Goal: Task Accomplishment & Management: Complete application form

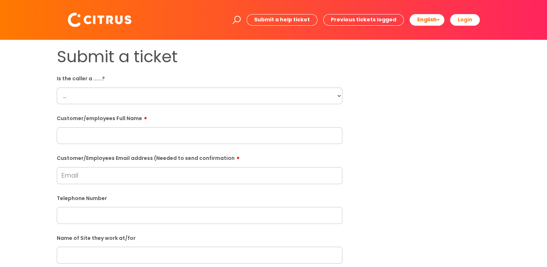
click at [153, 93] on select "... Citrus Customer Citrus Employee [DEMOGRAPHIC_DATA] Supplier" at bounding box center [200, 96] width 286 height 17
select select "Citrus Employee"
click at [57, 88] on select "... Citrus Customer Citrus Employee [DEMOGRAPHIC_DATA] Supplier" at bounding box center [200, 96] width 286 height 17
click at [148, 140] on input "text" at bounding box center [200, 135] width 286 height 17
type input "[PERSON_NAME]"
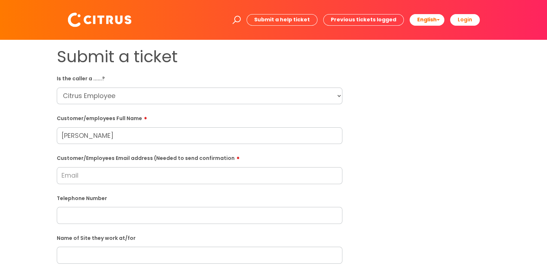
click at [168, 175] on input "Customer/Employees Email address (Needed to send confirmation" at bounding box center [200, 175] width 286 height 17
type input "[EMAIL_ADDRESS][DOMAIN_NAME]"
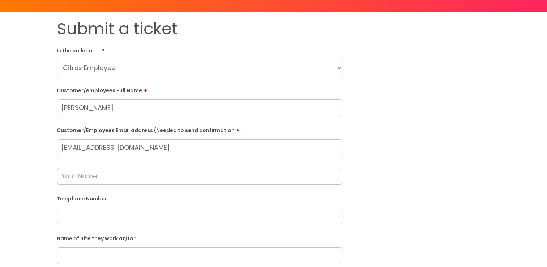
scroll to position [72, 0]
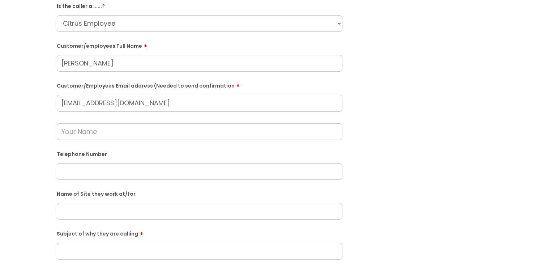
click at [90, 174] on input "text" at bounding box center [200, 171] width 286 height 17
paste input "07455909351"
type input "07455909351"
click at [89, 206] on input "text" at bounding box center [200, 211] width 286 height 17
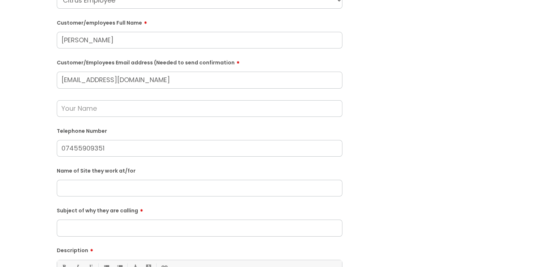
scroll to position [108, 0]
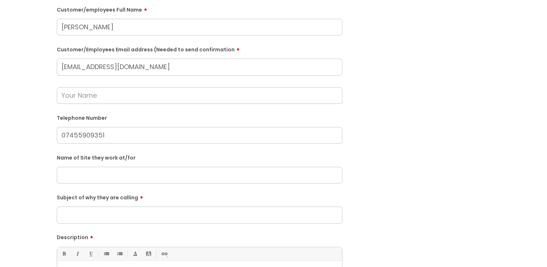
click at [89, 206] on div "Subject of why they are calling" at bounding box center [200, 207] width 286 height 32
click at [103, 217] on input "Subject of why they are calling" at bounding box center [200, 214] width 286 height 17
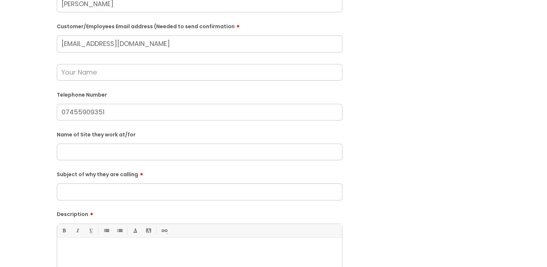
scroll to position [145, 0]
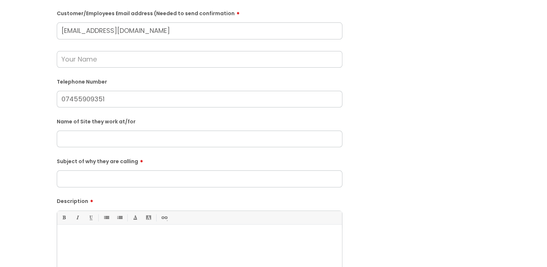
click at [112, 182] on input "Subject of why they are calling" at bounding box center [200, 178] width 286 height 17
type input "Absence of work"
click at [118, 236] on p at bounding box center [200, 237] width 274 height 7
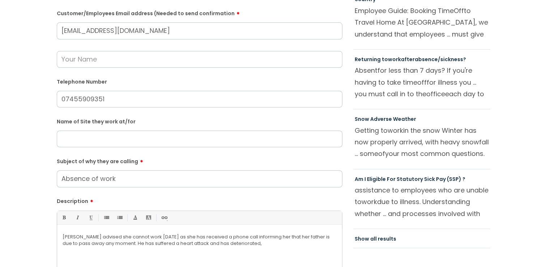
click at [253, 246] on p "[PERSON_NAME] advised she cannot work [DATE] as she has received a phone call i…" at bounding box center [200, 240] width 274 height 13
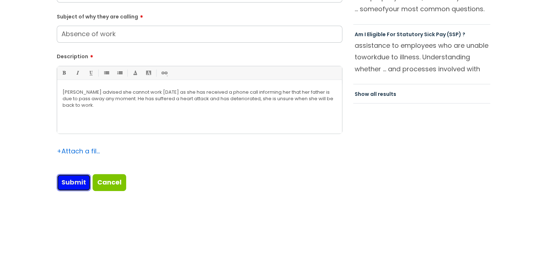
click at [64, 184] on input "Submit" at bounding box center [74, 182] width 34 height 17
type input "Please Wait..."
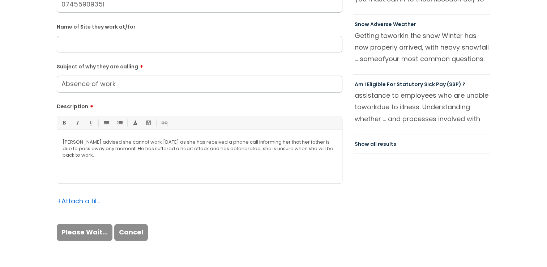
scroll to position [110, 0]
